Goal: Find specific page/section: Find specific page/section

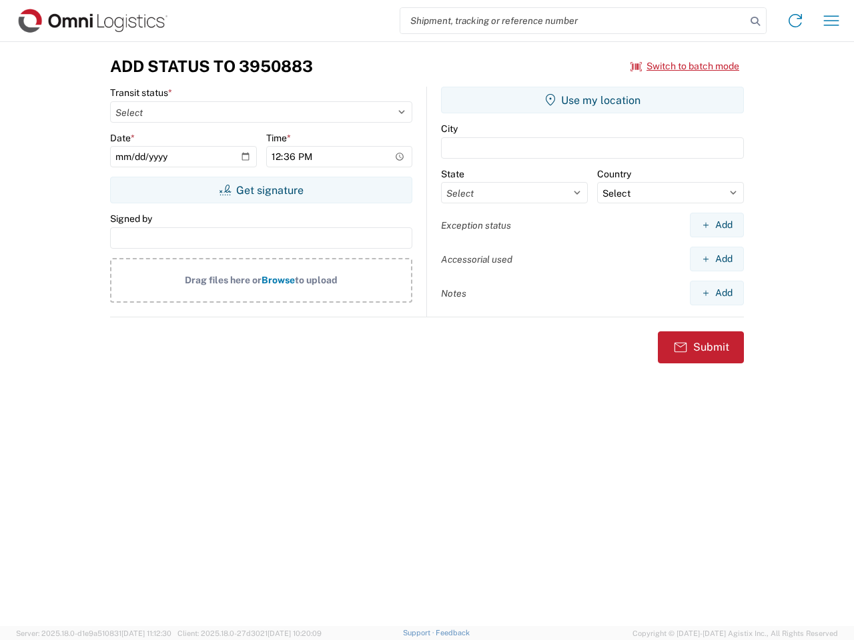
click at [573, 21] on input "search" at bounding box center [572, 20] width 345 height 25
click at [755, 21] on icon at bounding box center [755, 21] width 19 height 19
click at [795, 21] on icon at bounding box center [794, 20] width 21 height 21
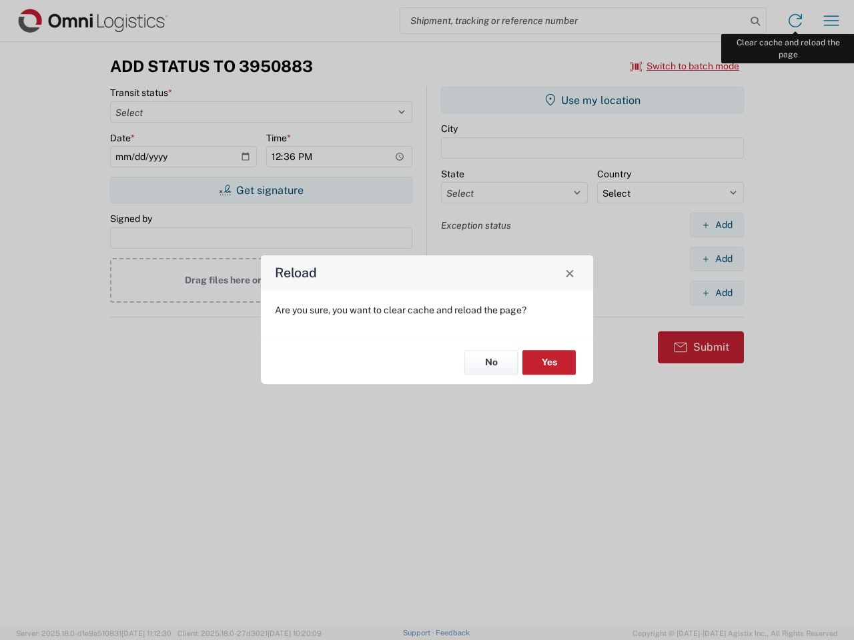
click at [831, 21] on div "Reload Are you sure, you want to clear cache and reload the page? No Yes" at bounding box center [427, 320] width 854 height 640
click at [685, 66] on div "Reload Are you sure, you want to clear cache and reload the page? No Yes" at bounding box center [427, 320] width 854 height 640
click at [261, 190] on div "Reload Are you sure, you want to clear cache and reload the page? No Yes" at bounding box center [427, 320] width 854 height 640
click at [592, 100] on div "Reload Are you sure, you want to clear cache and reload the page? No Yes" at bounding box center [427, 320] width 854 height 640
click at [716, 225] on div "Reload Are you sure, you want to clear cache and reload the page? No Yes" at bounding box center [427, 320] width 854 height 640
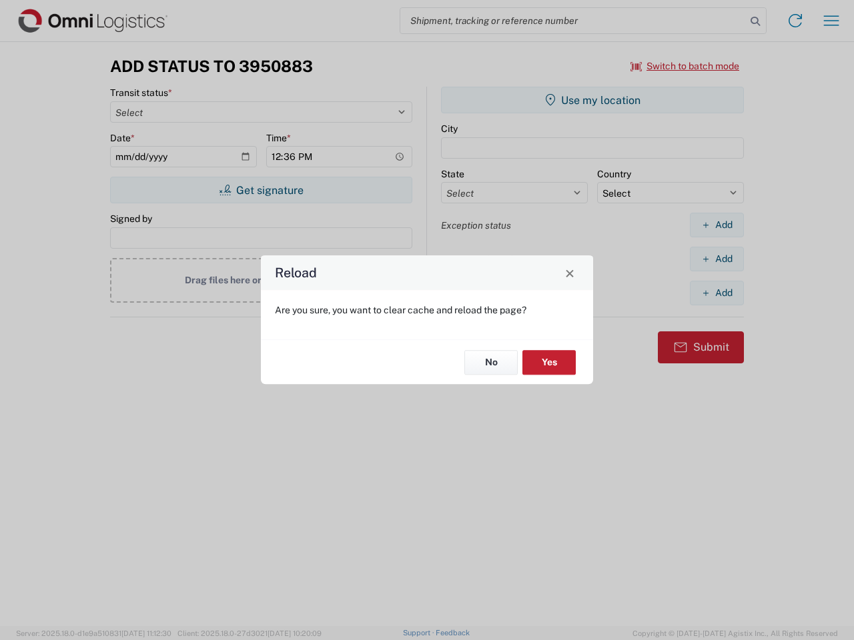
click at [716, 259] on div "Reload Are you sure, you want to clear cache and reload the page? No Yes" at bounding box center [427, 320] width 854 height 640
click at [716, 293] on div "Reload Are you sure, you want to clear cache and reload the page? No Yes" at bounding box center [427, 320] width 854 height 640
